Goal: Transaction & Acquisition: Subscribe to service/newsletter

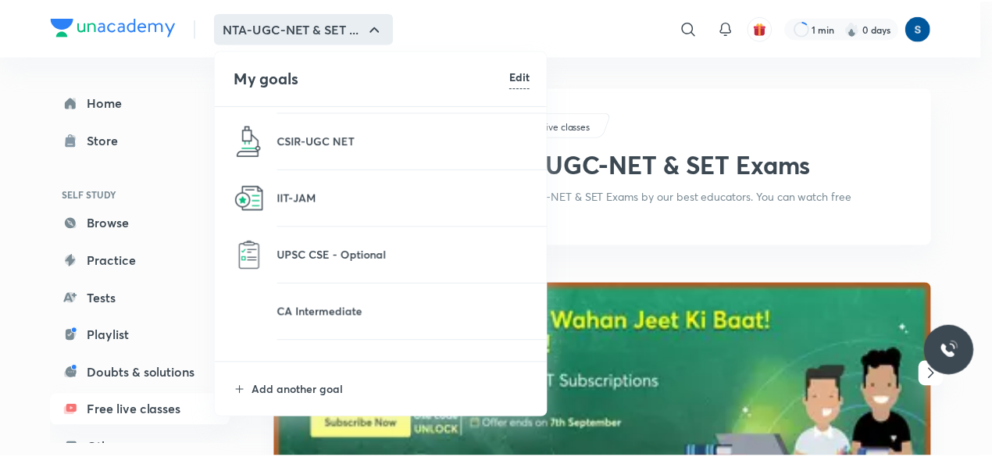
scroll to position [462, 0]
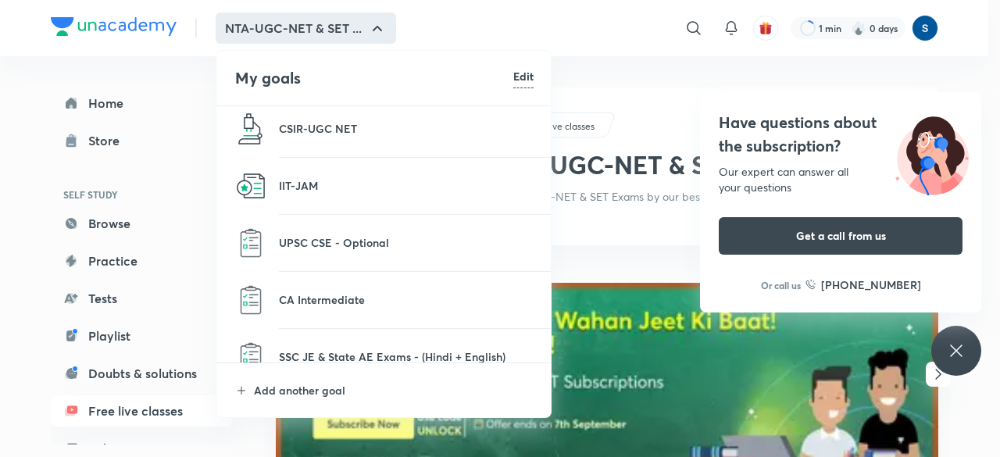
click at [356, 251] on p at bounding box center [406, 252] width 255 height 2
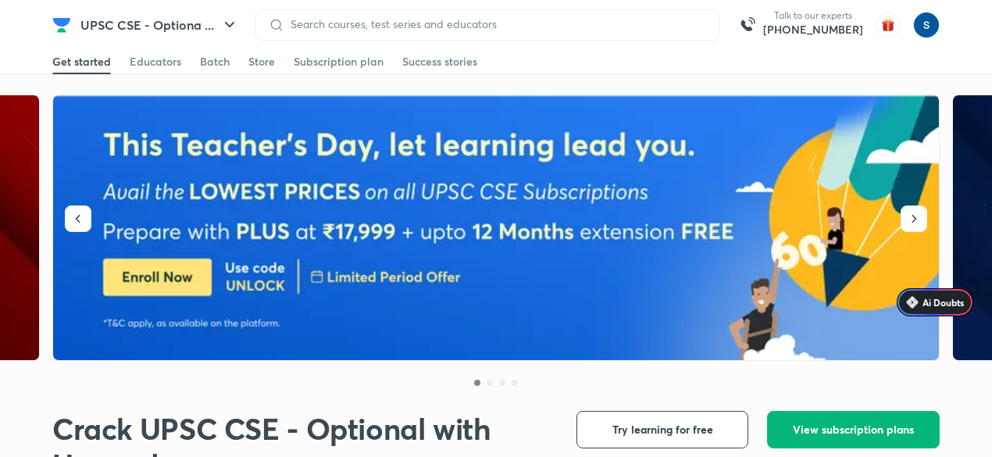
click at [851, 432] on span "View subscription plans" at bounding box center [853, 430] width 121 height 16
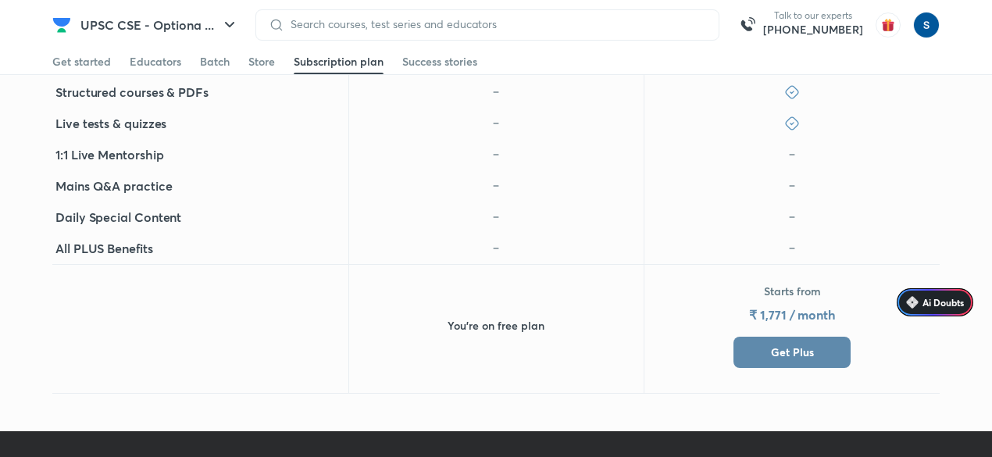
scroll to position [870, 0]
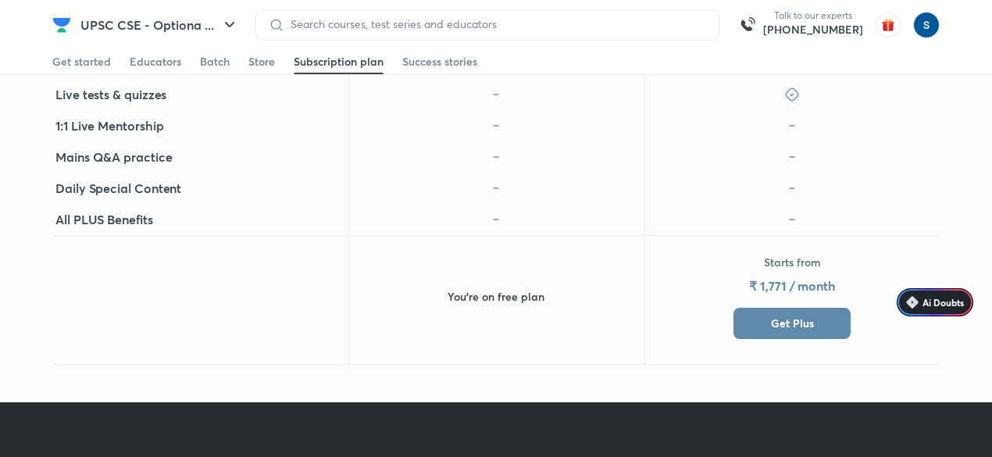
click at [769, 335] on button "Get Plus" at bounding box center [792, 323] width 117 height 31
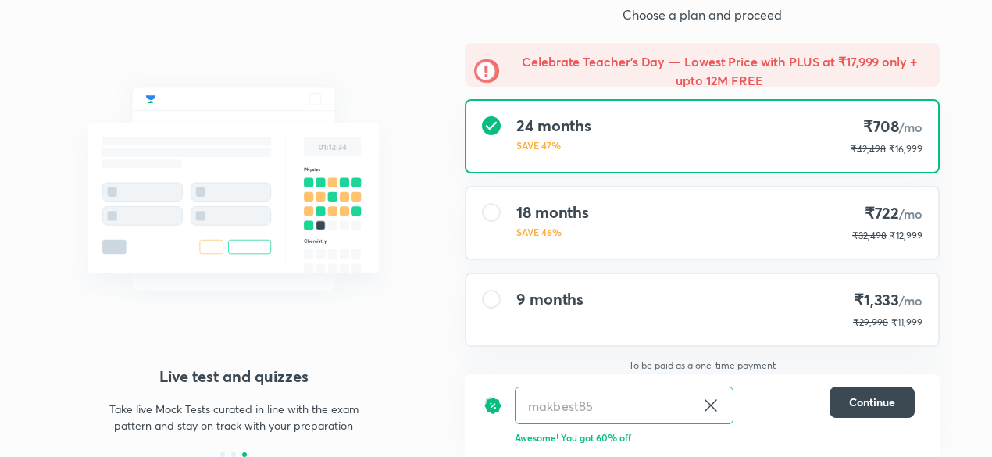
scroll to position [104, 0]
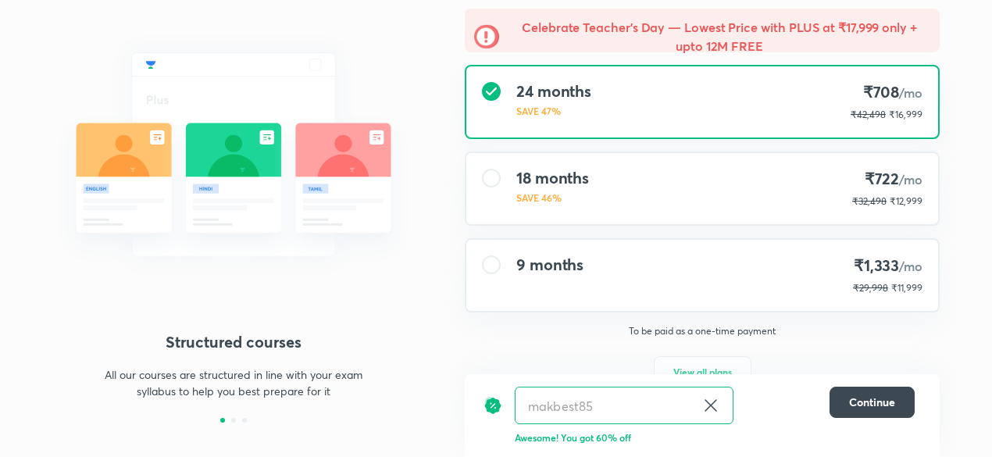
click at [561, 227] on div "Celebrate Teacher’s Day — Lowest Price with PLUS at ₹17,999 only + upto 12M FRE…" at bounding box center [702, 214] width 500 height 410
click at [558, 253] on div "9 months ₹1,333 /mo ₹29,998 ₹11,999" at bounding box center [702, 275] width 472 height 71
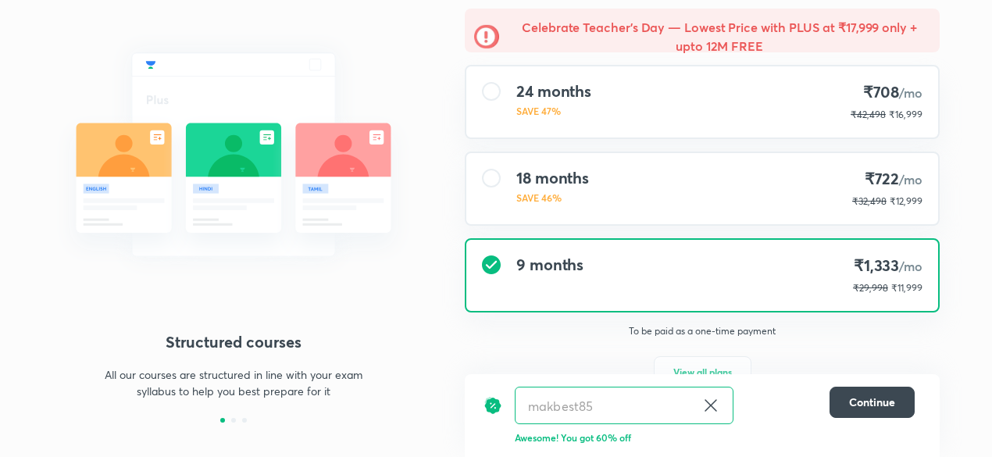
click at [566, 202] on p "SAVE 46%" at bounding box center [552, 198] width 73 height 14
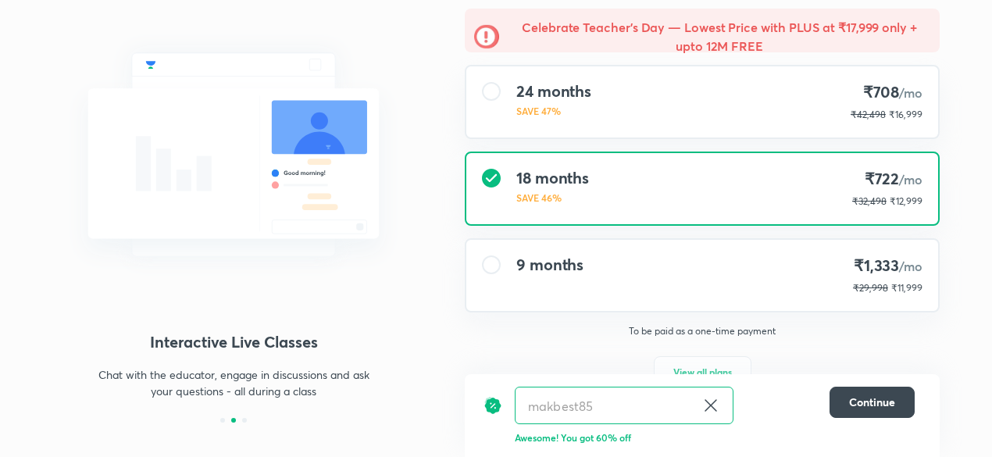
click at [571, 129] on div "24 months SAVE 47% ₹708 /mo ₹42,498 ₹16,999" at bounding box center [702, 101] width 472 height 71
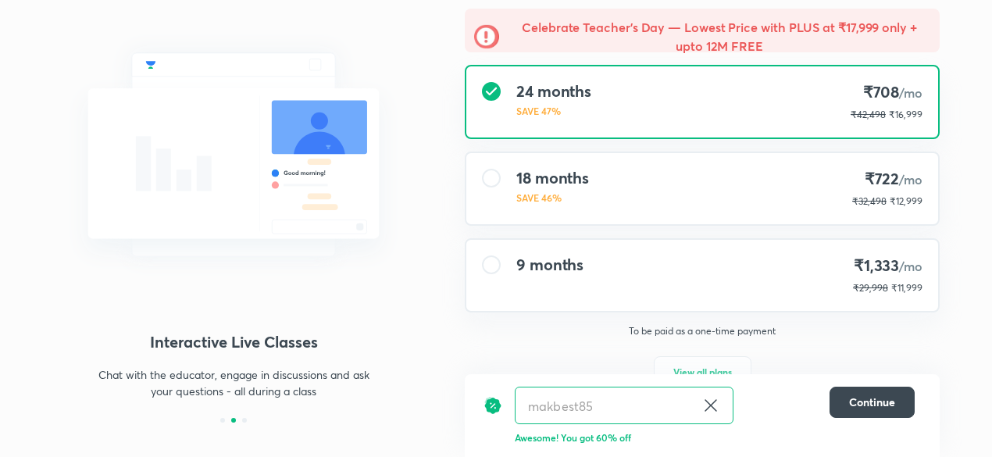
click at [606, 282] on div "9 months ₹1,333 /mo ₹29,998 ₹11,999" at bounding box center [702, 275] width 472 height 71
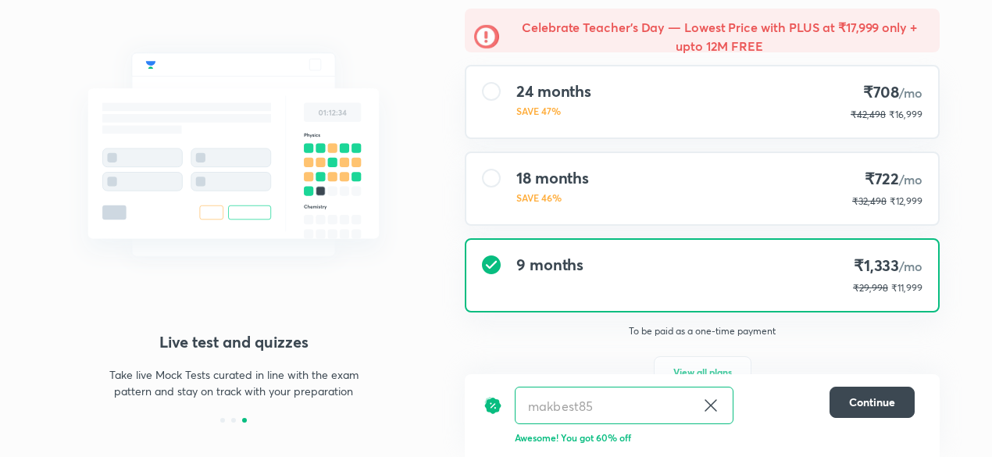
click at [617, 227] on div "Celebrate Teacher’s Day — Lowest Price with PLUS at ₹17,999 only + upto 12M FRE…" at bounding box center [702, 214] width 500 height 410
click at [613, 174] on div "18 months SAVE 46% ₹722 /mo ₹32,498 ₹12,999" at bounding box center [702, 188] width 472 height 71
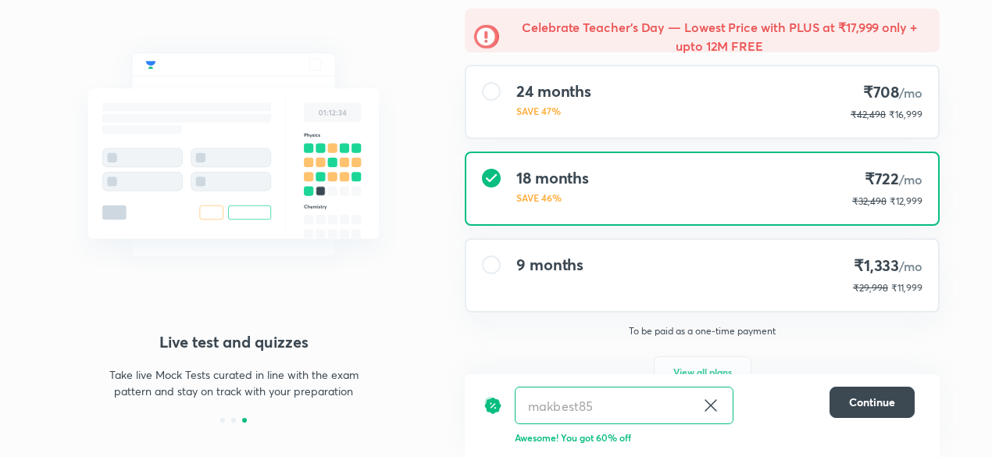
click at [573, 257] on h4 "9 months" at bounding box center [549, 264] width 67 height 19
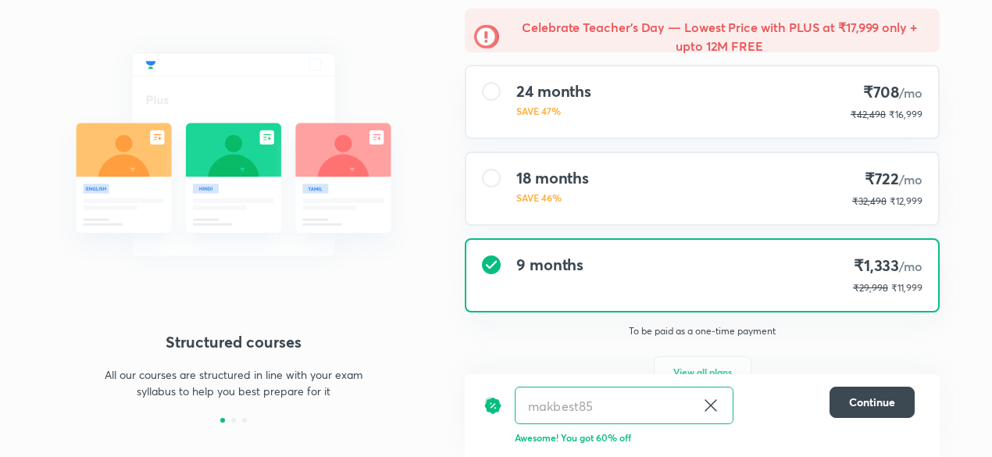
click at [528, 178] on h4 "18 months" at bounding box center [552, 178] width 73 height 19
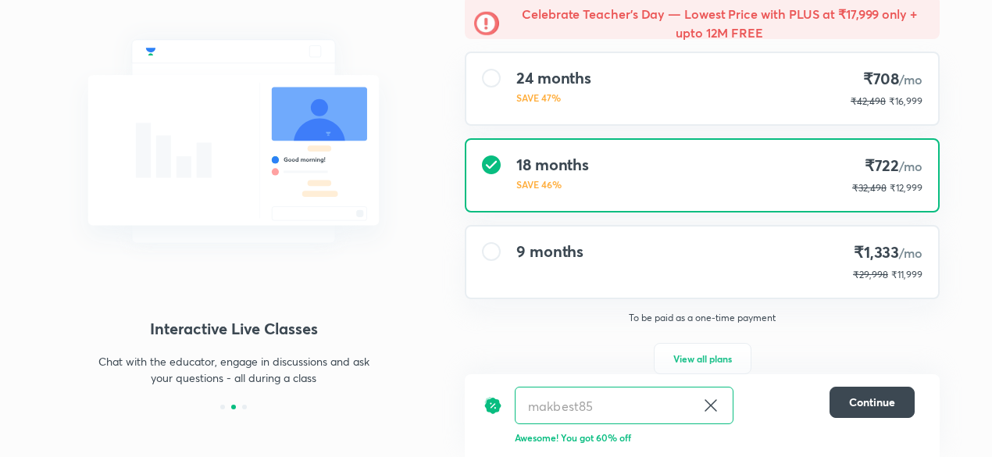
scroll to position [116, 0]
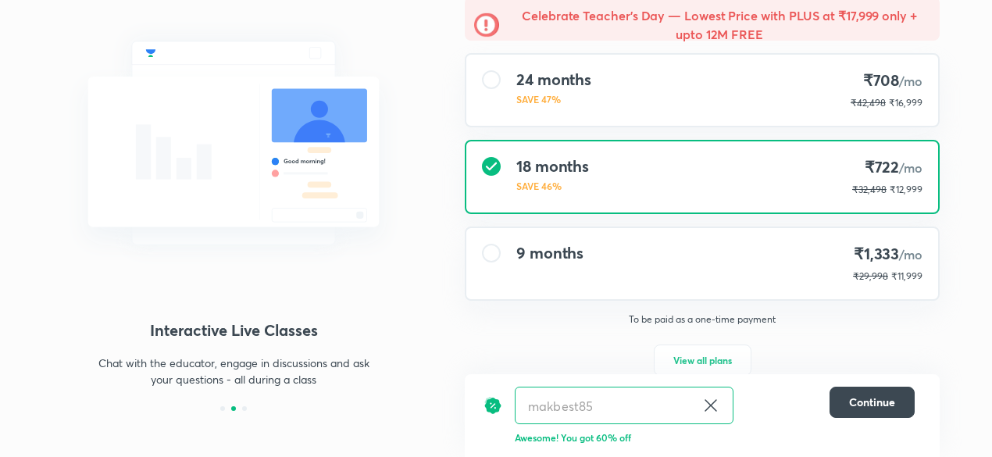
click at [598, 259] on div "9 months ₹1,333 /mo ₹29,998 ₹11,999" at bounding box center [702, 263] width 472 height 71
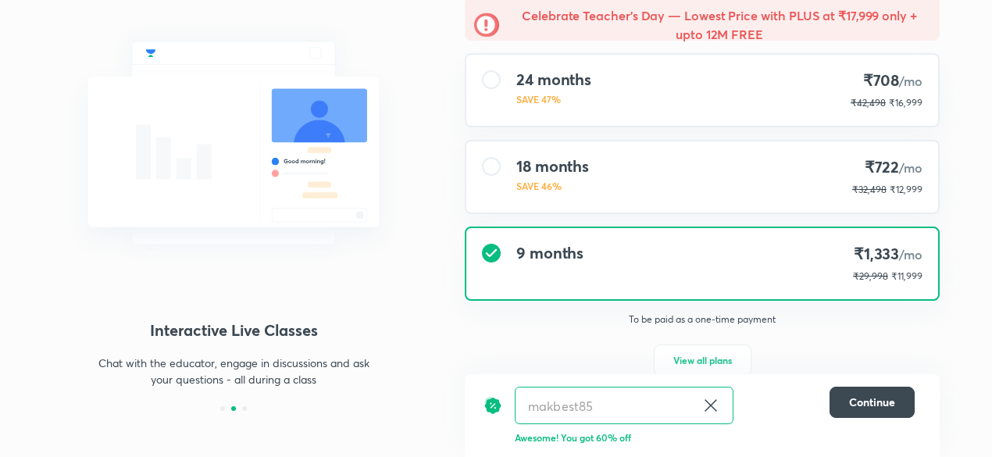
click at [578, 179] on p "SAVE 46%" at bounding box center [552, 186] width 73 height 14
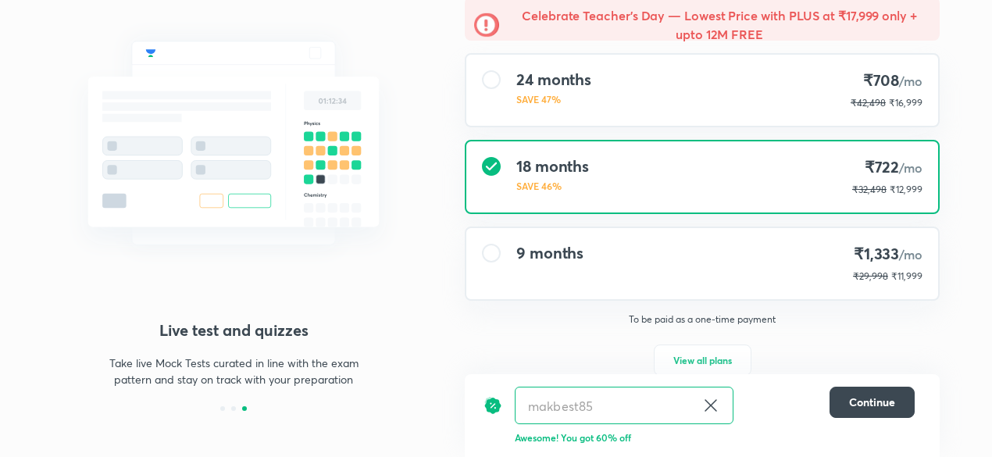
click at [566, 238] on div "9 months ₹1,333 /mo ₹29,998 ₹11,999" at bounding box center [702, 263] width 472 height 71
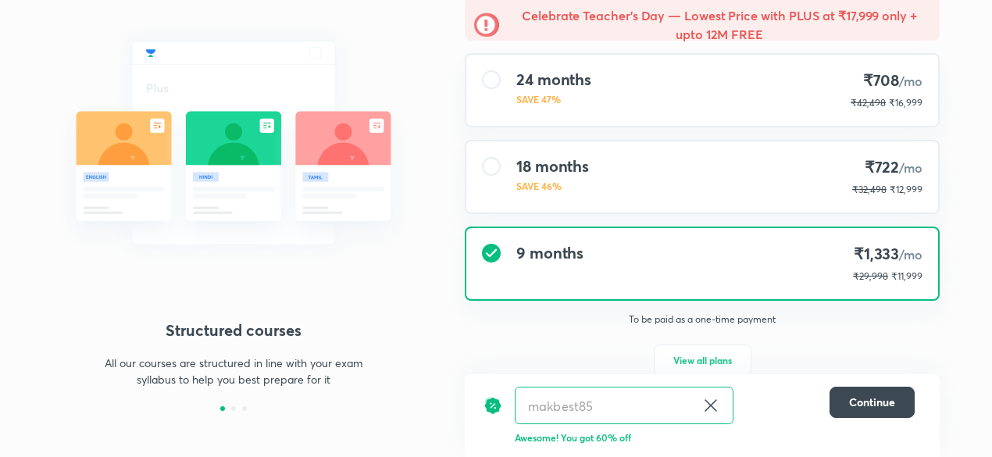
click at [617, 199] on div "18 months SAVE 46% ₹722 /mo ₹32,498 ₹12,999" at bounding box center [702, 176] width 472 height 71
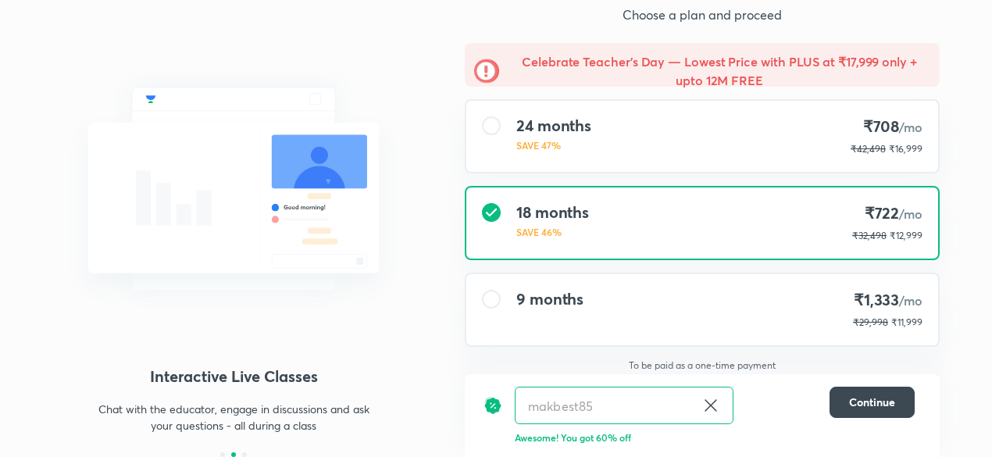
scroll to position [70, 0]
click at [648, 316] on div "9 months ₹1,333 /mo ₹29,998 ₹11,999" at bounding box center [702, 308] width 472 height 71
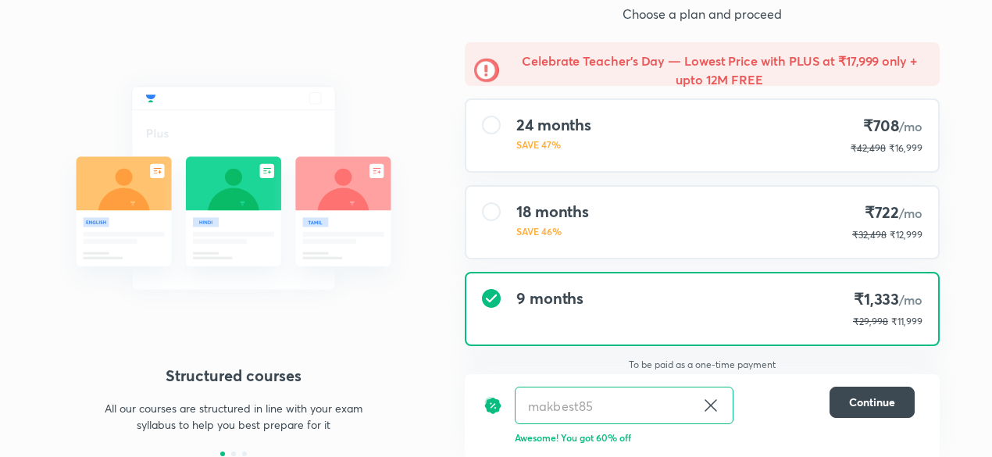
click at [631, 215] on div "18 months SAVE 46% ₹722 /mo ₹32,498 ₹12,999" at bounding box center [702, 222] width 472 height 71
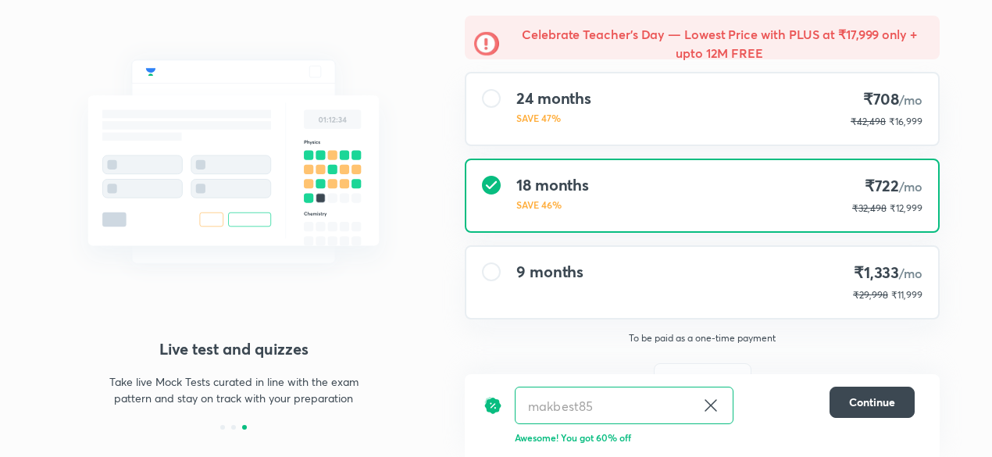
scroll to position [98, 0]
